Goal: Information Seeking & Learning: Understand process/instructions

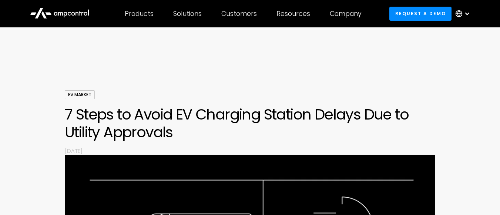
scroll to position [449, 0]
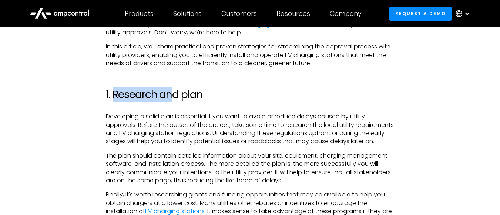
drag, startPoint x: 115, startPoint y: 96, endPoint x: 172, endPoint y: 101, distance: 57.6
click at [172, 101] on h2 "1. Research and plan" at bounding box center [250, 95] width 289 height 13
drag, startPoint x: 105, startPoint y: 94, endPoint x: 207, endPoint y: 93, distance: 101.9
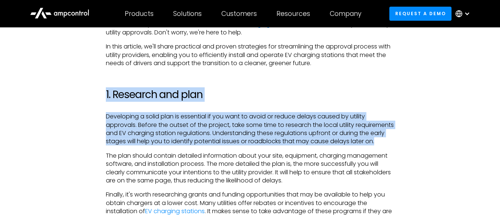
copy div "1. Research and plan Developing a solid plan is essential if you want to avoid …"
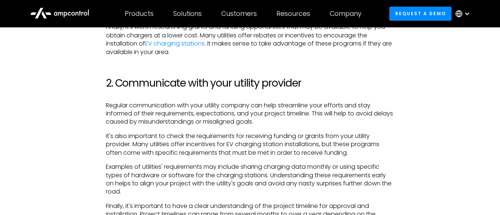
scroll to position [646, 0]
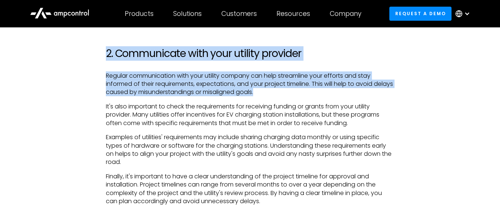
drag, startPoint x: 108, startPoint y: 61, endPoint x: 301, endPoint y: 104, distance: 197.3
copy div "2. Communicate with your utility provider Regular communication with your utili…"
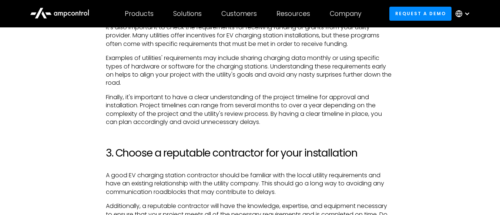
scroll to position [784, 0]
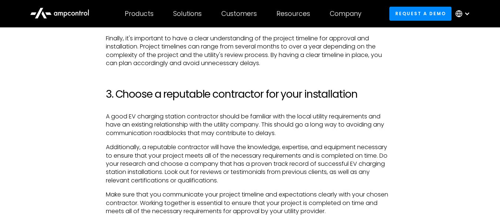
drag, startPoint x: 107, startPoint y: 103, endPoint x: 282, endPoint y: 142, distance: 178.9
copy div "3. Choose a reputable contractor for your installation A good EV charging stati…"
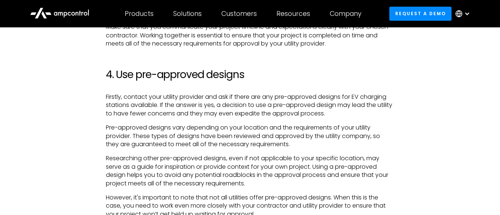
scroll to position [962, 0]
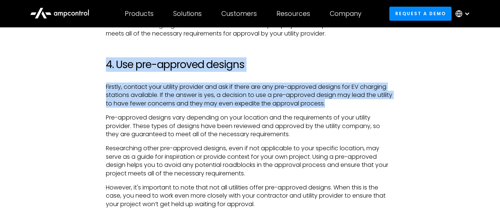
drag, startPoint x: 105, startPoint y: 73, endPoint x: 362, endPoint y: 112, distance: 259.6
click at [362, 112] on div "Reliable and accessible EV charging infrastructure is vital to support the grow…" at bounding box center [250, 191] width 303 height 1385
copy div "4. Use pre-approved designs Firstly, contact your utility provider and ask if t…"
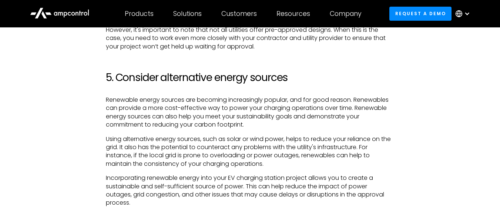
scroll to position [1130, 0]
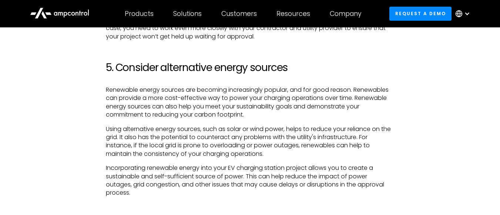
drag, startPoint x: 107, startPoint y: 75, endPoint x: 261, endPoint y: 123, distance: 161.8
click at [261, 123] on div "Reliable and accessible EV charging infrastructure is vital to support the grow…" at bounding box center [250, 23] width 289 height 1385
copy div "5. Consider alternative energy sources Renewable energy sources are becoming in…"
click at [347, 187] on p "Incorporating renewable energy into your EV charging station project allows you…" at bounding box center [250, 180] width 289 height 33
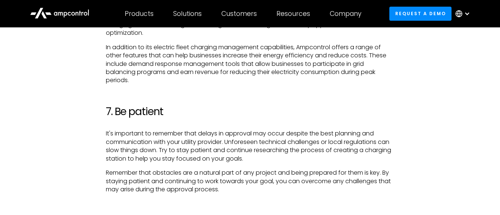
scroll to position [1694, 0]
